Goal: Find contact information: Find contact information

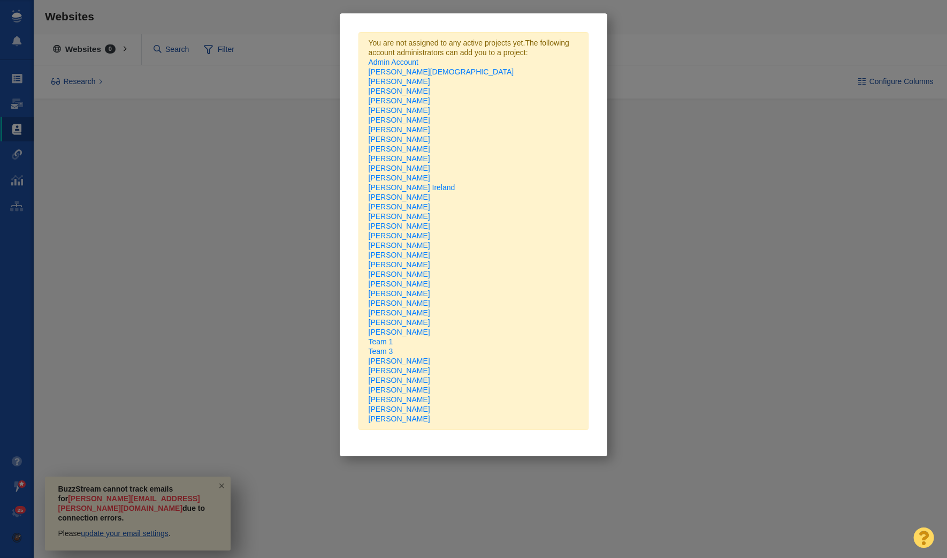
click at [667, 254] on div "You are not assigned to any active projects yet. The following account administ…" at bounding box center [473, 279] width 947 height 558
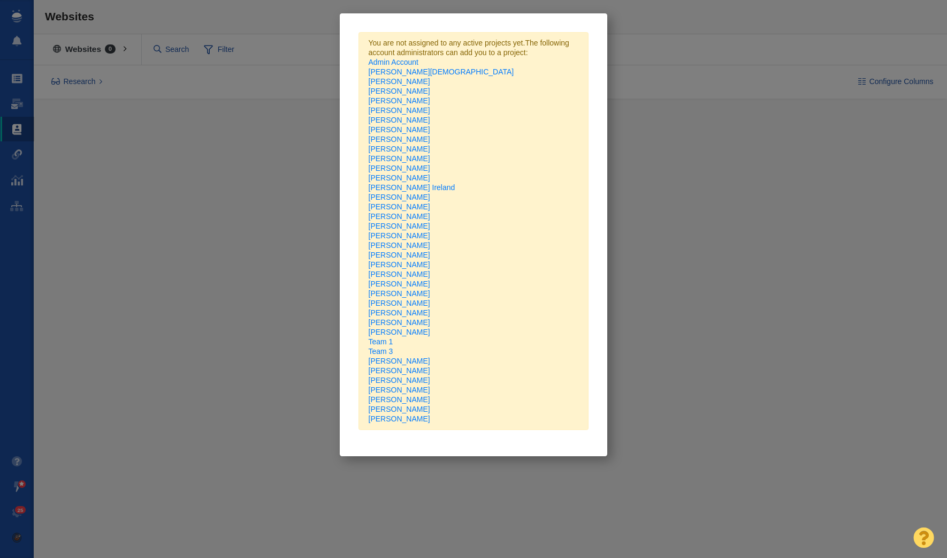
click at [733, 134] on div "You are not assigned to any active projects yet. The following account administ…" at bounding box center [473, 279] width 947 height 558
click at [284, 210] on div "You are not assigned to any active projects yet. The following account administ…" at bounding box center [473, 279] width 947 height 558
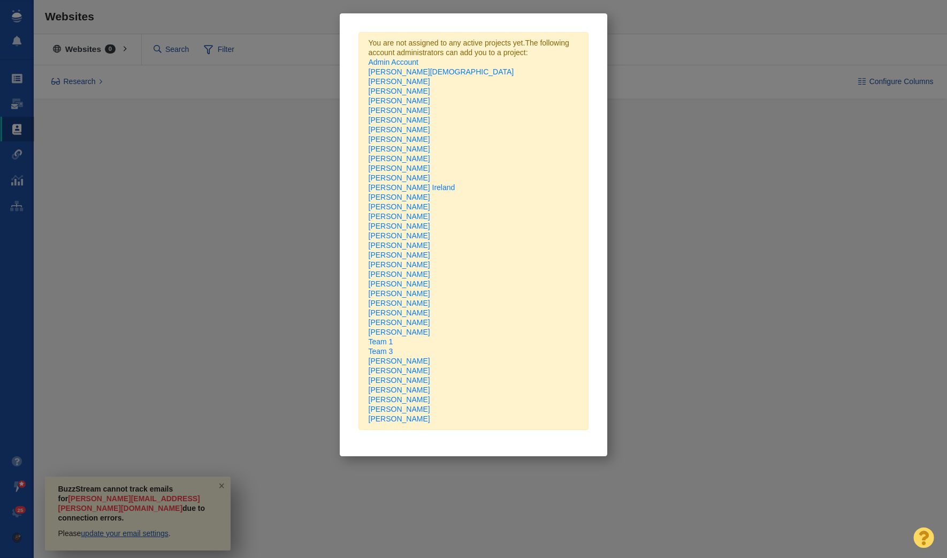
click at [222, 494] on div "You are not assigned to any active projects yet. The following account administ…" at bounding box center [473, 279] width 947 height 558
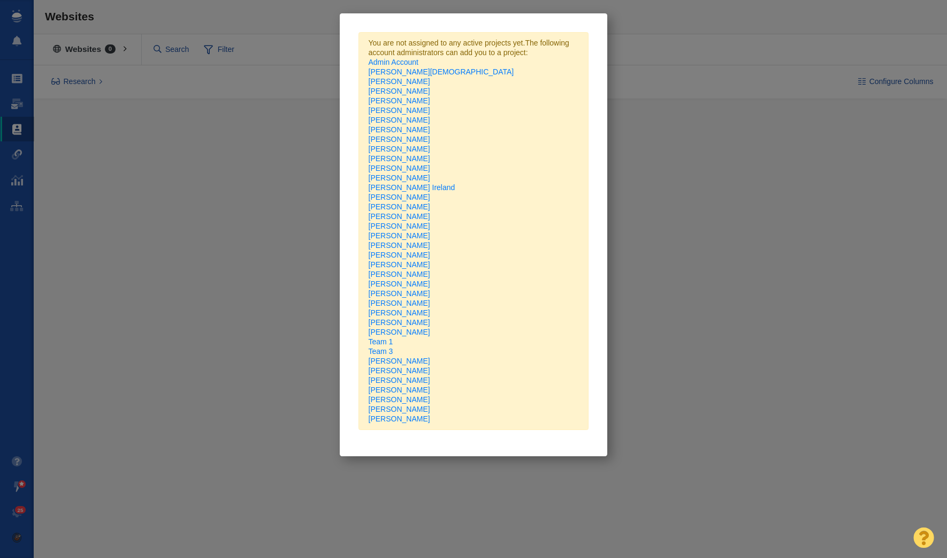
click at [245, 184] on div "You are not assigned to any active projects yet. The following account administ…" at bounding box center [473, 279] width 947 height 558
click at [397, 225] on link "[PERSON_NAME]" at bounding box center [400, 226] width 62 height 9
